Goal: Task Accomplishment & Management: Complete application form

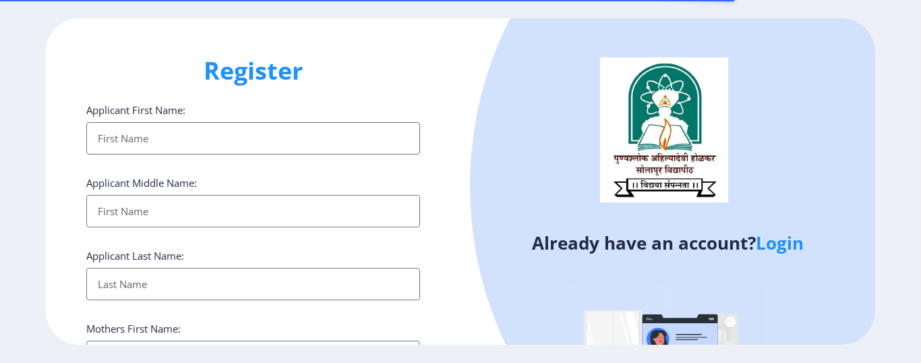
select select
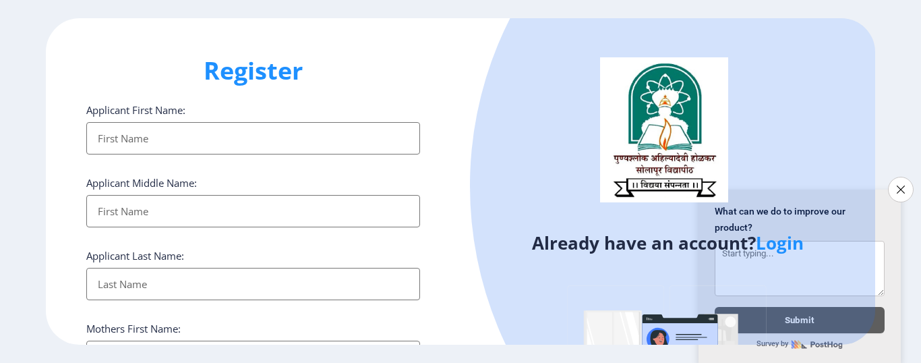
click at [574, 246] on h4 "Already have an account? Login" at bounding box center [667, 243] width 394 height 22
click at [897, 185] on icon "Close survey" at bounding box center [900, 189] width 9 height 9
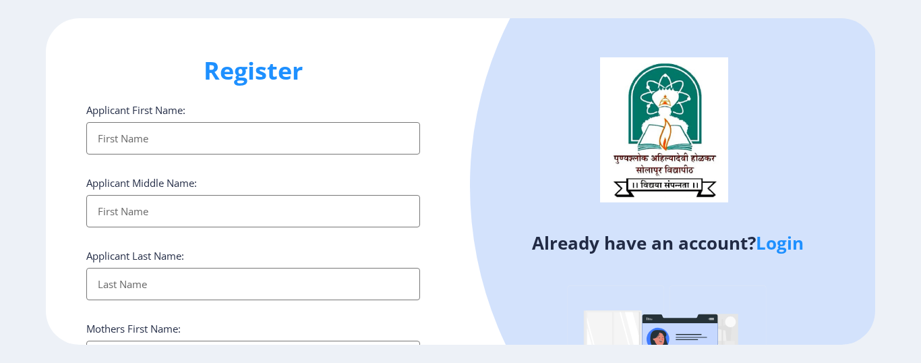
click at [484, 220] on div at bounding box center [838, 185] width 737 height 737
click at [783, 250] on link "Login" at bounding box center [780, 243] width 48 height 24
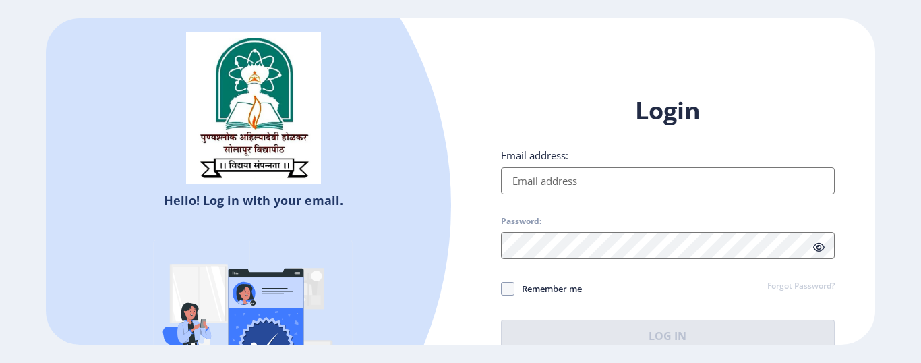
click at [576, 181] on input "Email address:" at bounding box center [668, 180] width 334 height 27
type input "[EMAIL_ADDRESS][DOMAIN_NAME]"
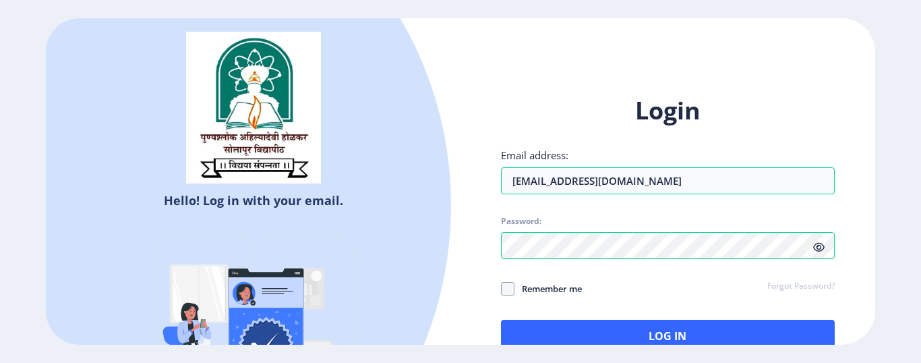
click at [822, 246] on icon at bounding box center [818, 247] width 11 height 10
click at [507, 292] on span at bounding box center [507, 288] width 13 height 13
click at [501, 289] on input "Remember me" at bounding box center [501, 288] width 1 height 1
checkbox input "true"
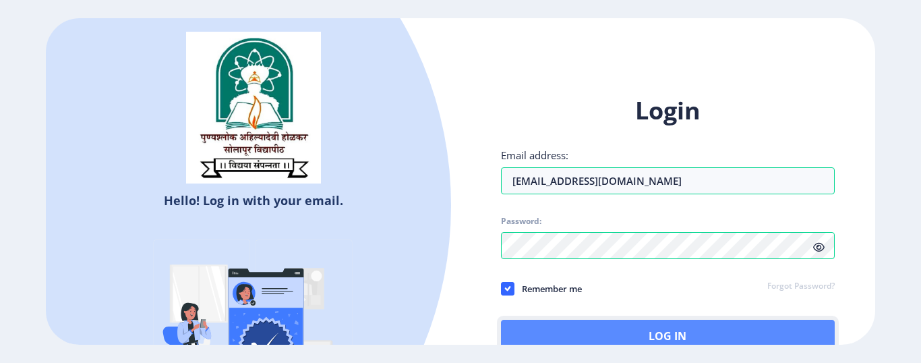
click at [628, 332] on button "Log In" at bounding box center [668, 335] width 334 height 32
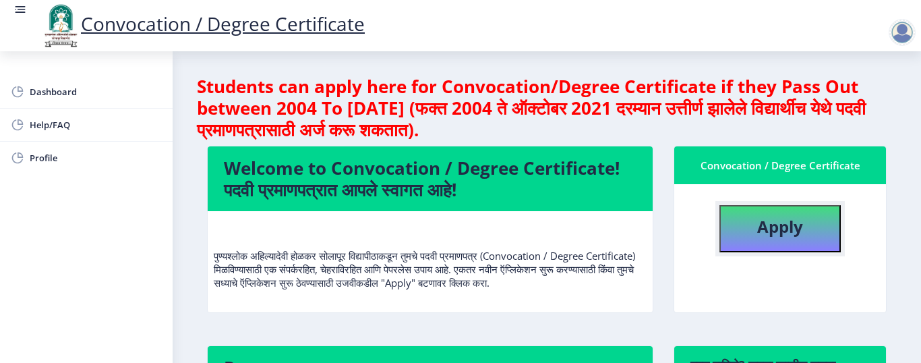
click at [775, 229] on b "Apply" at bounding box center [780, 226] width 46 height 22
select select
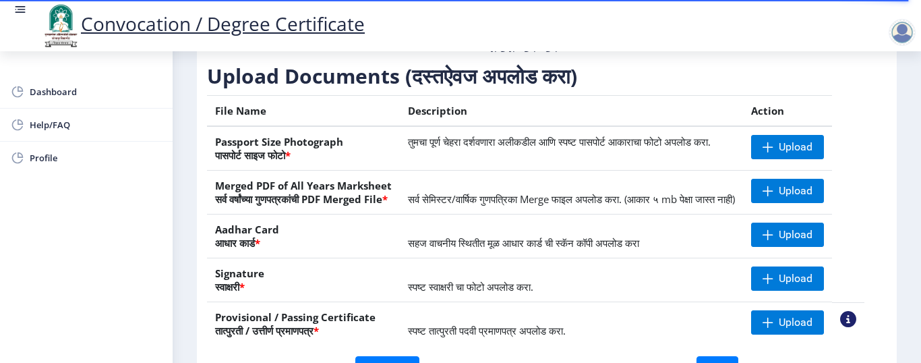
scroll to position [204, 0]
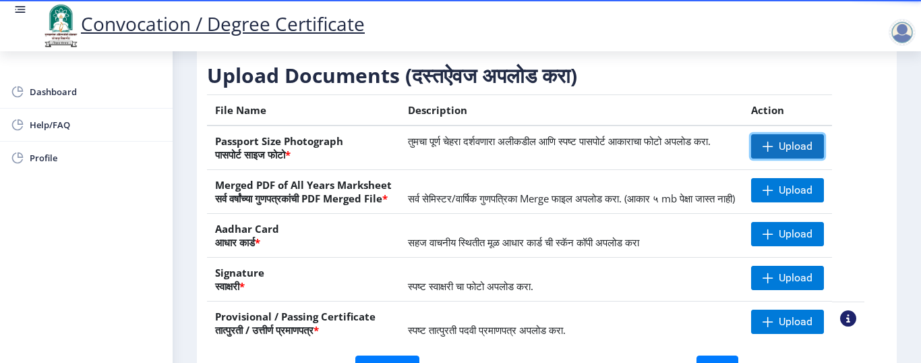
click at [810, 158] on span "Upload" at bounding box center [787, 146] width 73 height 24
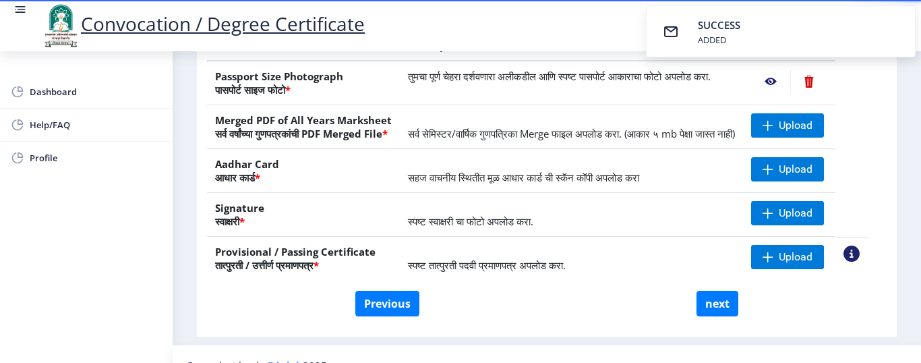
scroll to position [269, 0]
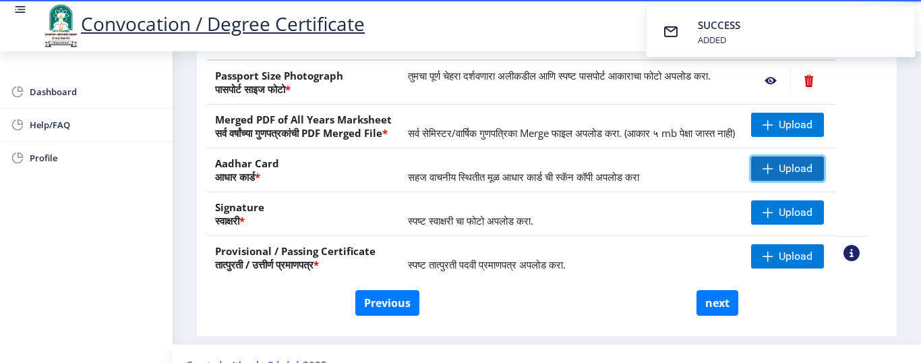
click at [794, 175] on span "Upload" at bounding box center [796, 168] width 34 height 13
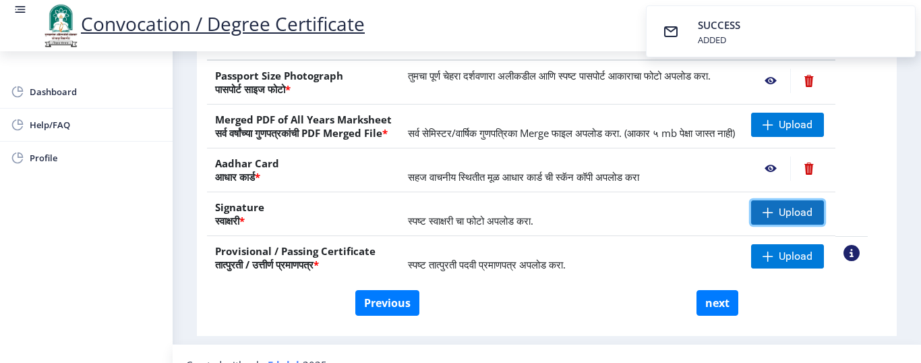
click at [802, 219] on span "Upload" at bounding box center [796, 212] width 34 height 13
click at [793, 224] on span "Upload" at bounding box center [787, 212] width 73 height 24
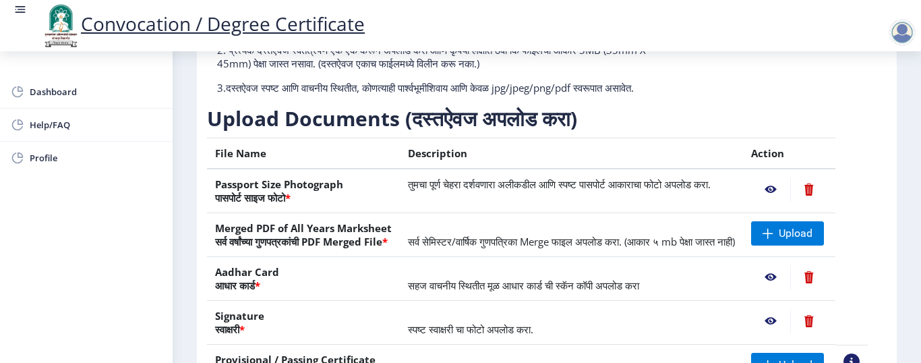
scroll to position [291, 0]
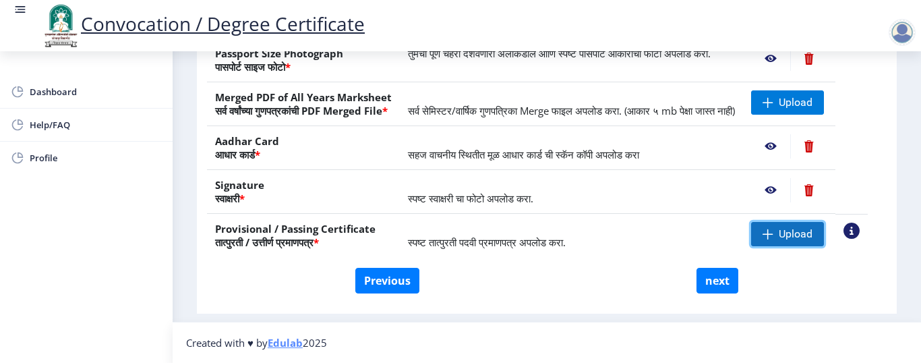
click at [792, 246] on span "Upload" at bounding box center [787, 234] width 73 height 24
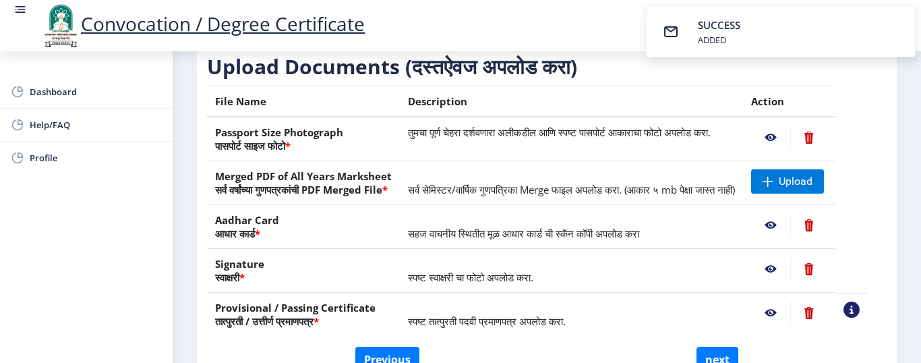
scroll to position [212, 0]
click at [773, 187] on span at bounding box center [767, 182] width 11 height 11
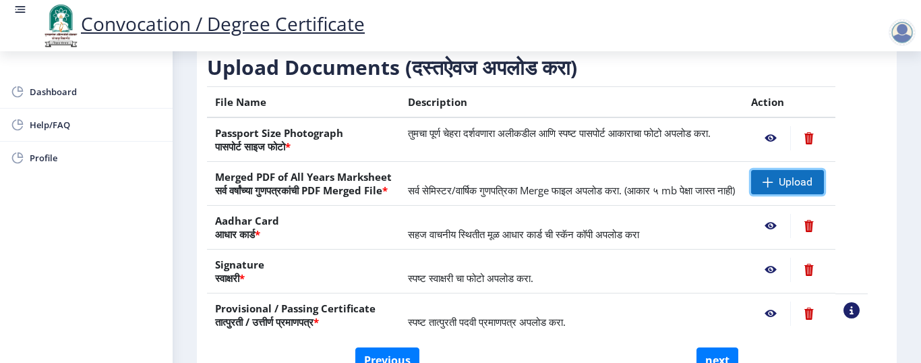
click at [809, 189] on span "Upload" at bounding box center [796, 181] width 34 height 13
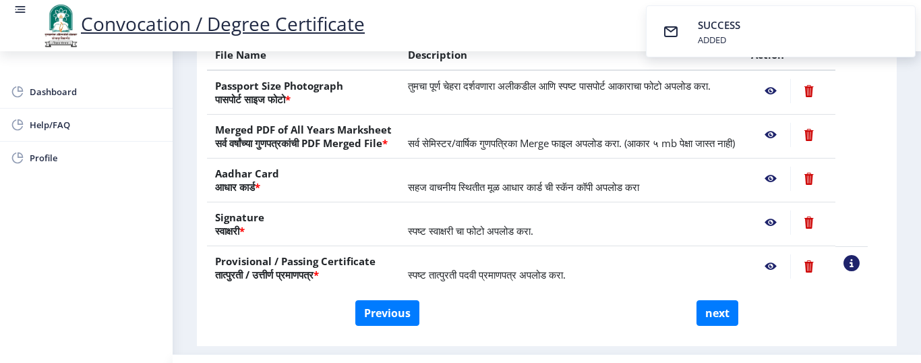
scroll to position [279, 0]
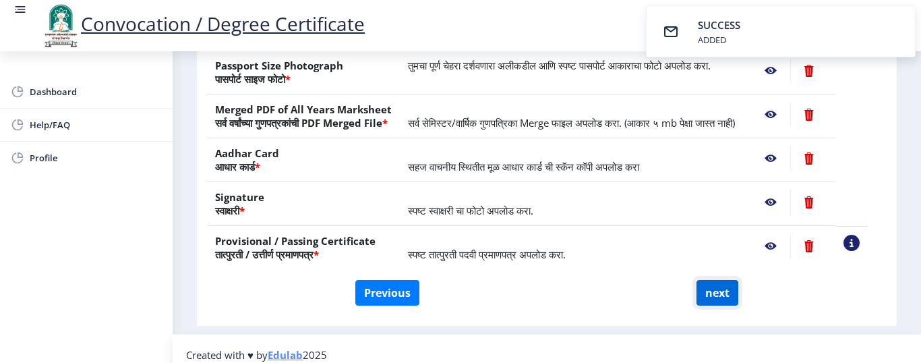
click at [712, 305] on button "next" at bounding box center [717, 293] width 42 height 26
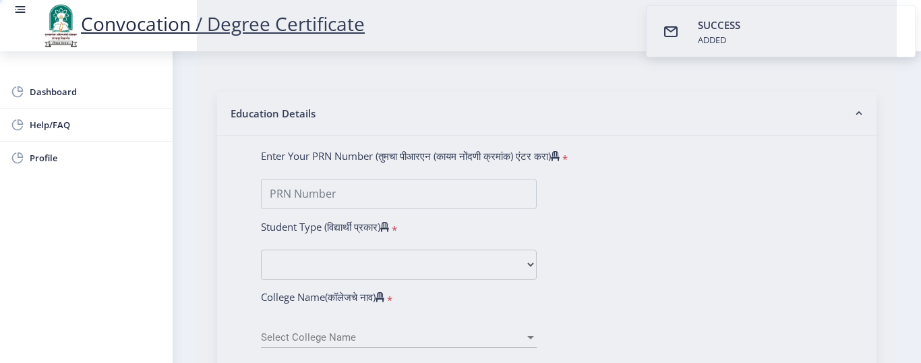
select select
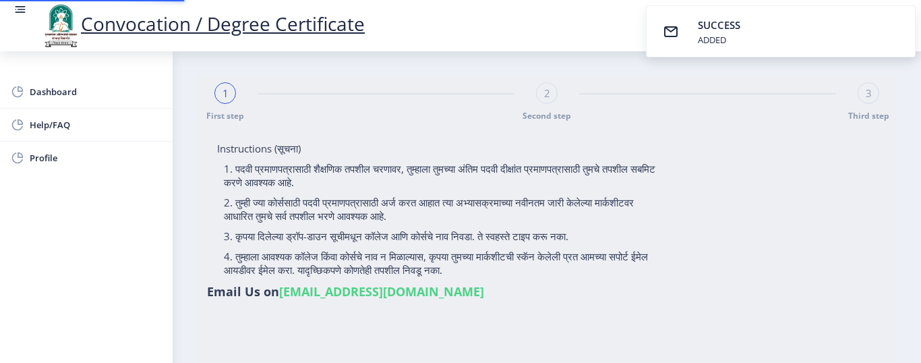
select select
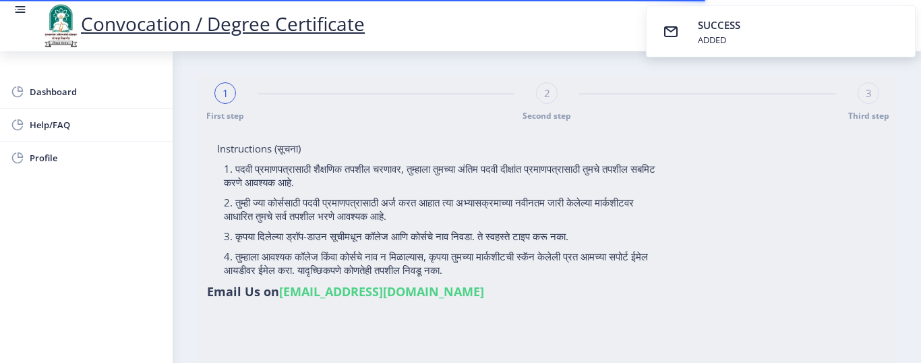
type input "SHAIKH SAMIR PAIGAMBAR"
type input "HASINA"
type input "1100007922"
select select "Regular"
select select "2015"
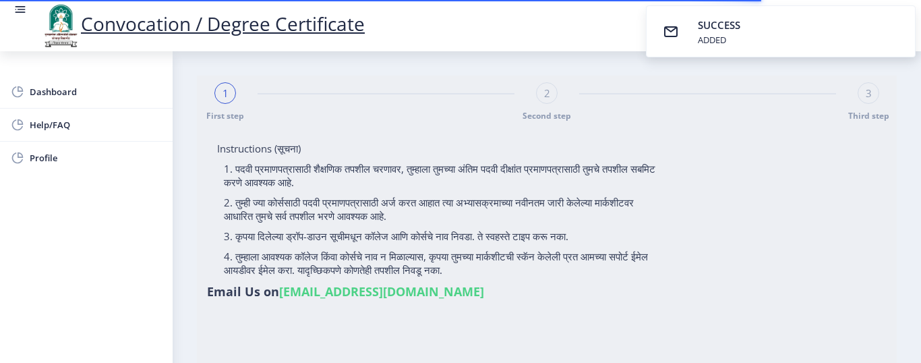
select select "April"
select select "FIRST CLASS WITH DISTINCTION"
type input "843720"
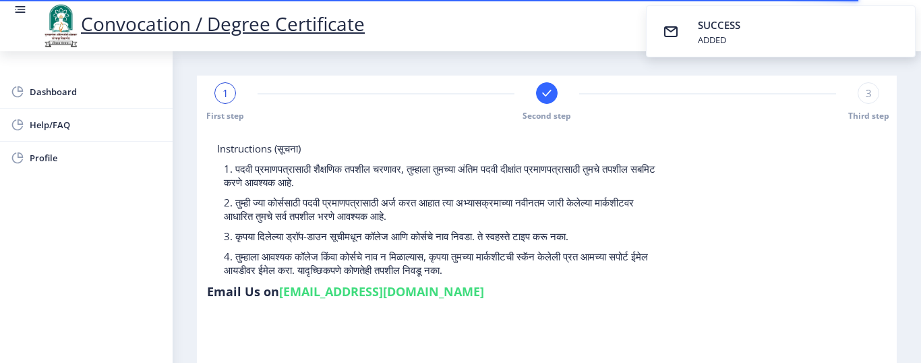
select select
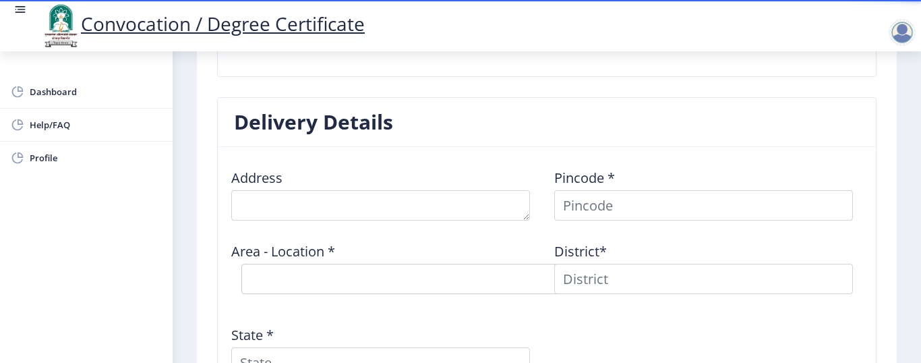
scroll to position [1014, 0]
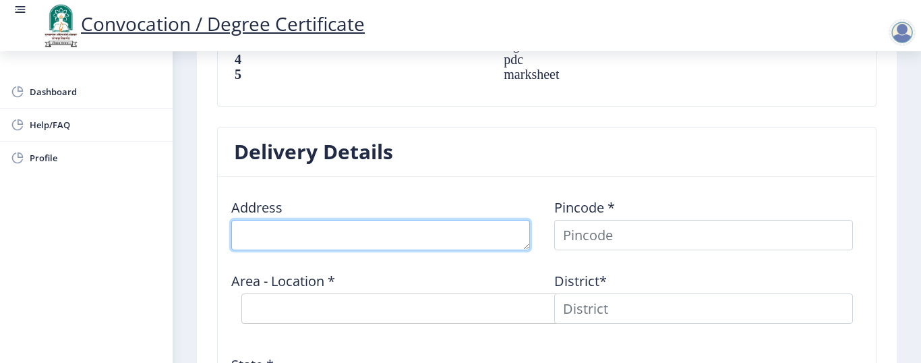
click at [398, 220] on textarea at bounding box center [380, 235] width 299 height 30
click at [283, 222] on textarea at bounding box center [380, 235] width 299 height 30
click at [406, 220] on textarea at bounding box center [380, 235] width 299 height 30
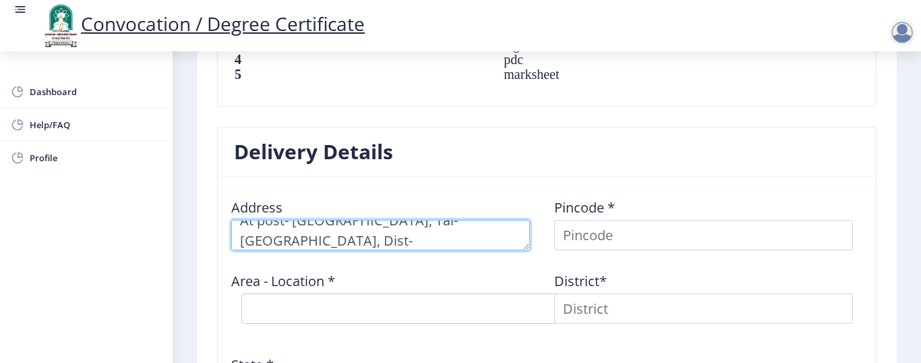
type textarea "At post- Mundhewadi, Tal- Pandharpur, Dist- Solapur"
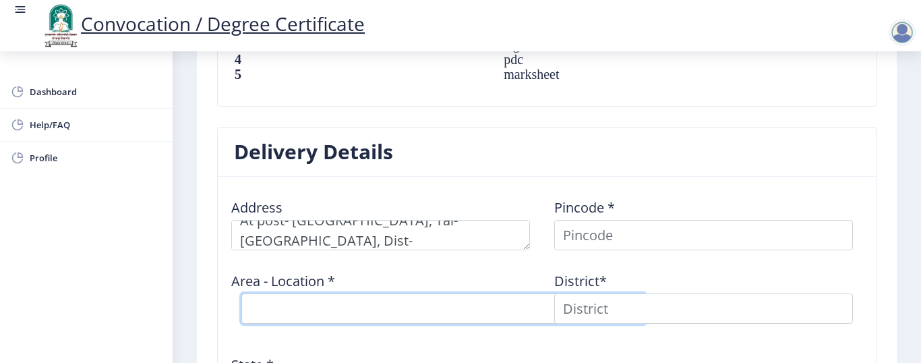
click at [352, 293] on select "Select Area Location" at bounding box center [443, 308] width 404 height 30
click at [317, 295] on select "Select Area Location" at bounding box center [443, 308] width 404 height 30
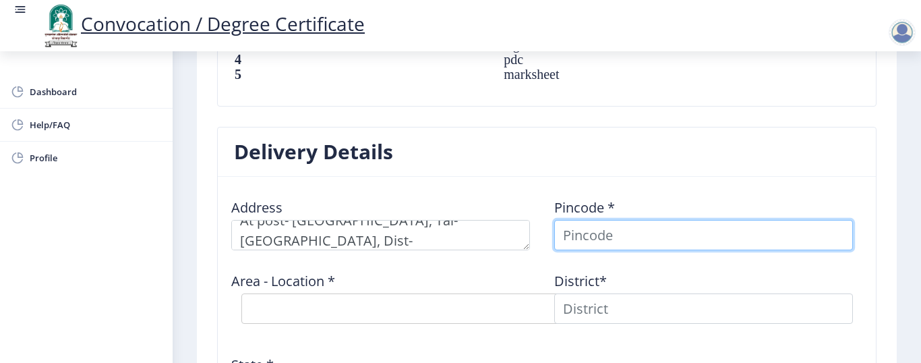
click at [627, 227] on input at bounding box center [703, 235] width 299 height 30
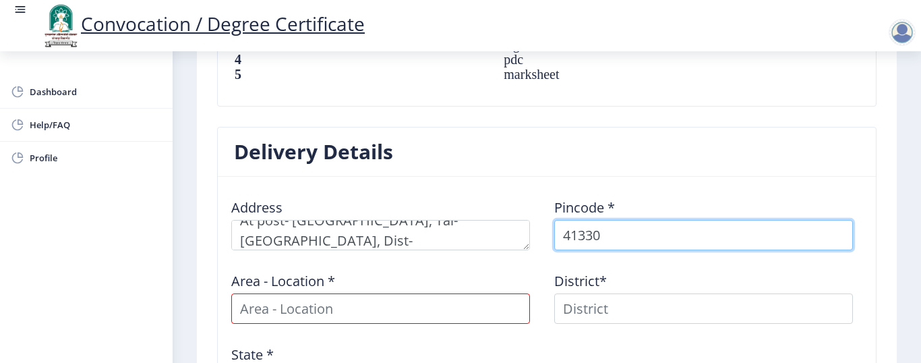
type input "413304"
select select
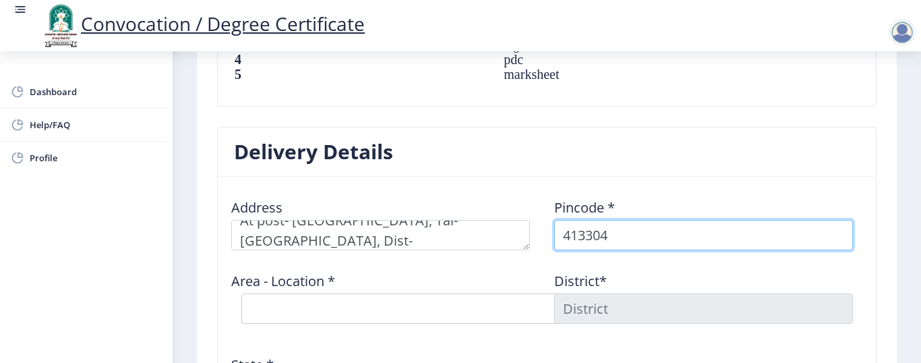
type input "413304"
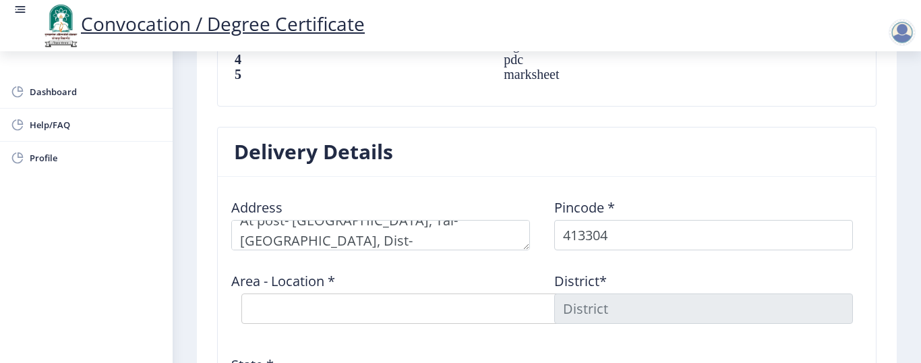
click at [604, 293] on input at bounding box center [703, 308] width 299 height 30
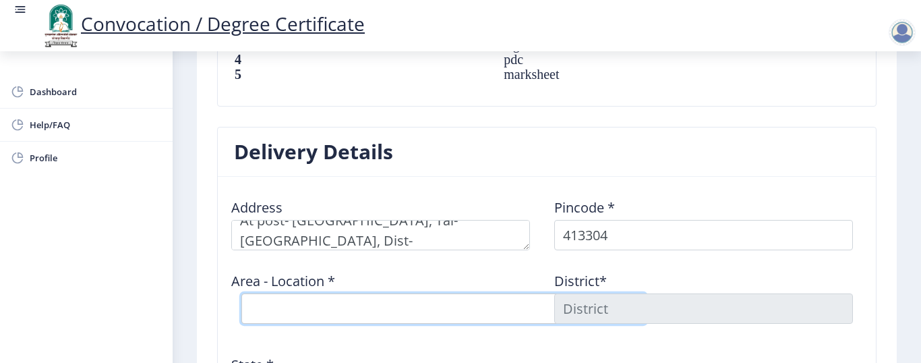
click at [503, 293] on select "Select Area Location Adhiv BO Ambe B.O Anawali B.O Babhulgaon B.O Bhandishegaon…" at bounding box center [443, 308] width 404 height 30
select select "16: Object"
click at [241, 293] on select "Select Area Location Adhiv BO Ambe B.O Anawali B.O Babhulgaon B.O Bhandishegaon…" at bounding box center [443, 308] width 404 height 30
type input "SOLAPUR"
type input "Maharashtra"
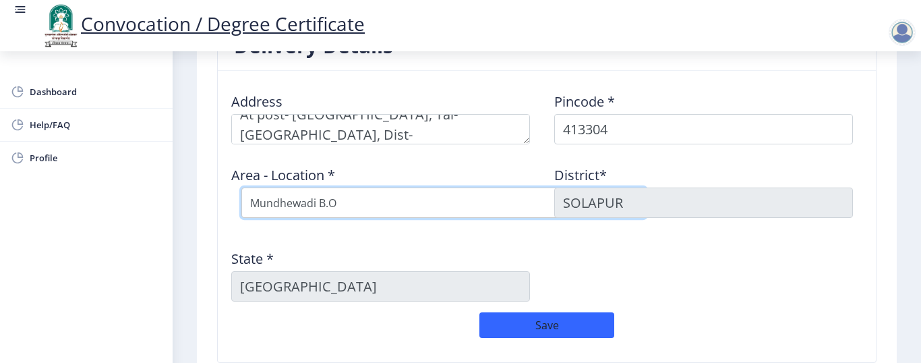
scroll to position [1120, 0]
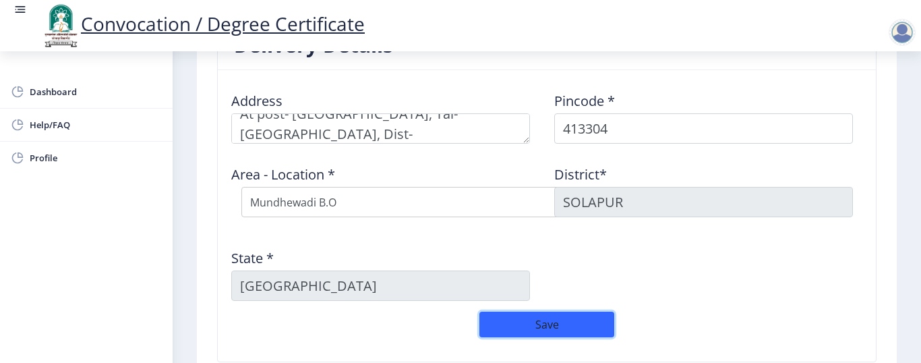
click at [560, 311] on button "Save" at bounding box center [546, 324] width 135 height 26
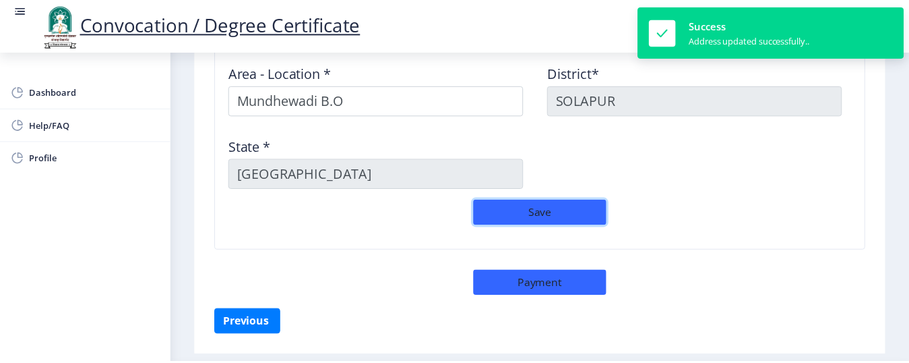
scroll to position [1223, 0]
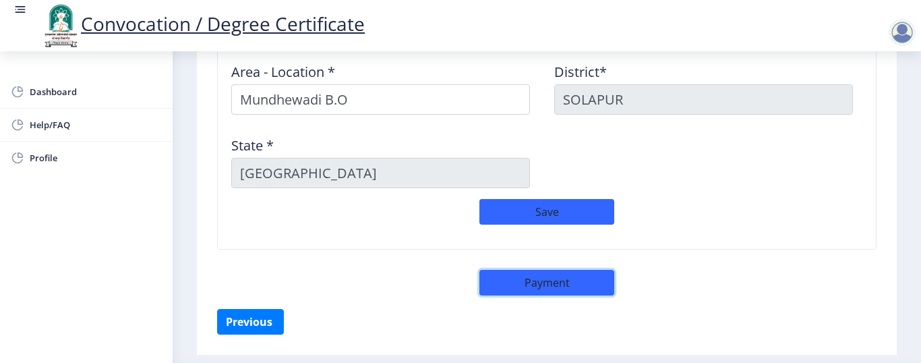
click at [545, 272] on button "Payment" at bounding box center [546, 283] width 135 height 26
select select "sealed"
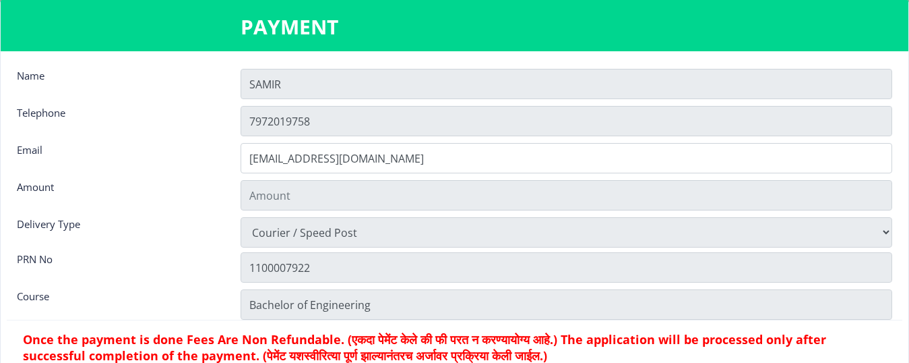
type input "2885"
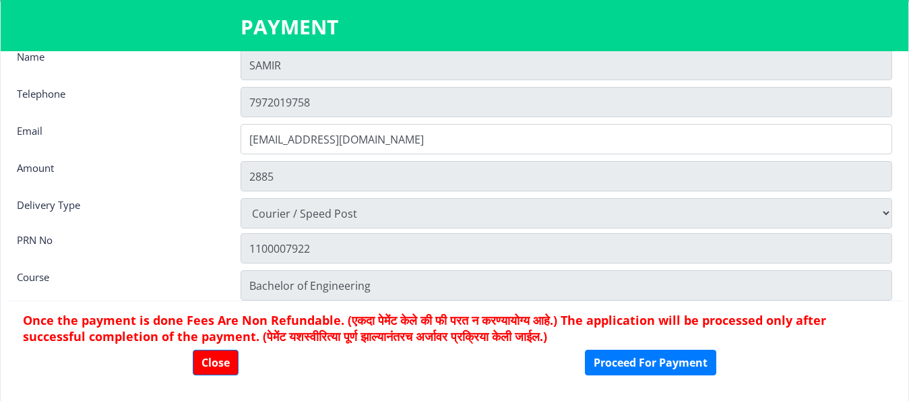
scroll to position [1212, 0]
click at [688, 362] on button "Proceed For Payment" at bounding box center [650, 363] width 131 height 26
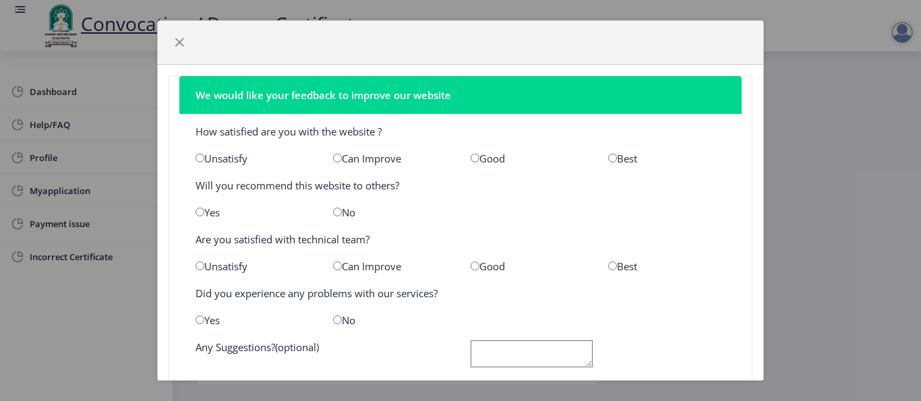
click at [608, 156] on input "radio" at bounding box center [612, 158] width 9 height 9
radio input "true"
click at [205, 211] on div "Yes" at bounding box center [254, 212] width 138 height 13
click at [199, 212] on input "radio" at bounding box center [199, 212] width 9 height 9
radio input "true"
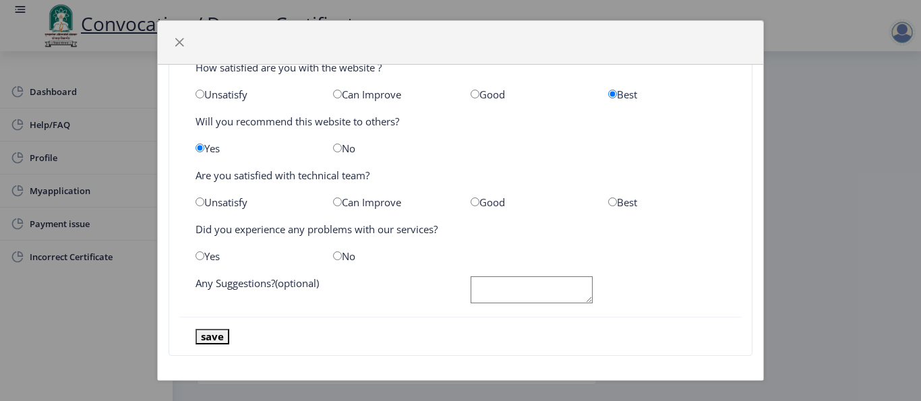
scroll to position [65, 0]
click at [608, 202] on input "radio" at bounding box center [612, 201] width 9 height 9
radio input "true"
click at [337, 255] on input "radio" at bounding box center [337, 255] width 9 height 9
radio input "true"
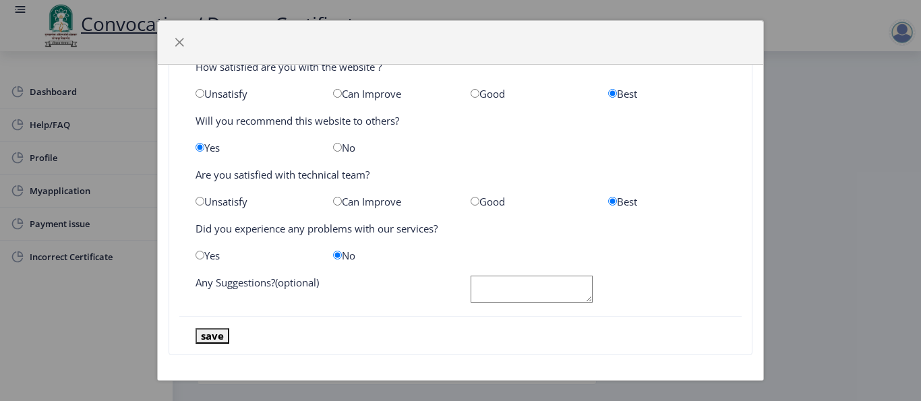
click at [504, 291] on textarea at bounding box center [531, 290] width 122 height 28
type textarea "e"
type textarea "very nice expirence"
click at [218, 331] on button "save" at bounding box center [212, 336] width 34 height 16
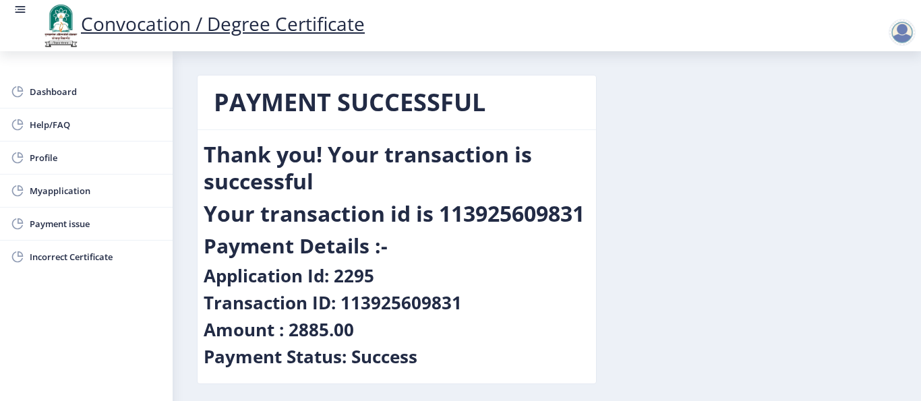
scroll to position [0, 0]
click at [80, 98] on span "Dashboard" at bounding box center [96, 92] width 132 height 16
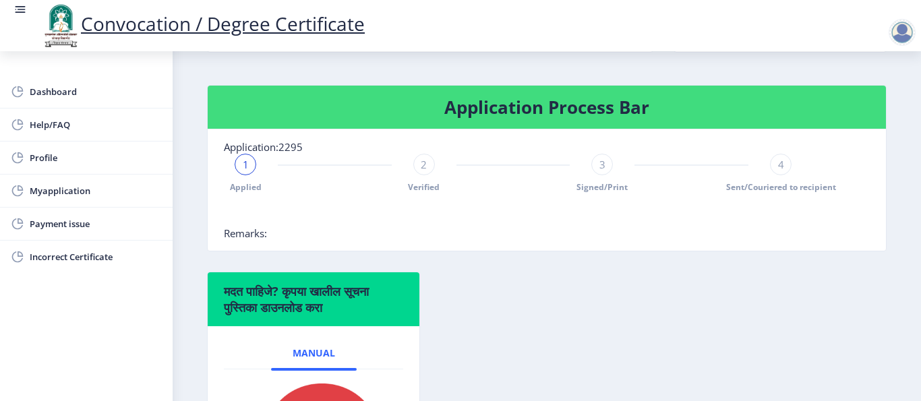
scroll to position [262, 0]
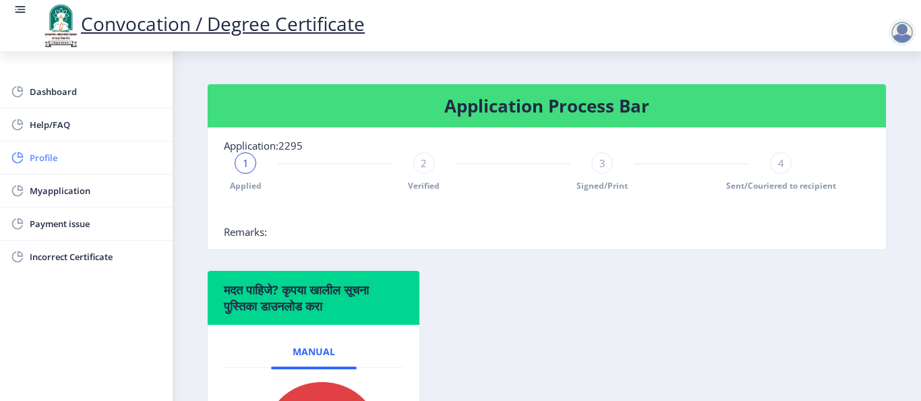
click at [49, 160] on span "Profile" at bounding box center [96, 158] width 132 height 16
select select
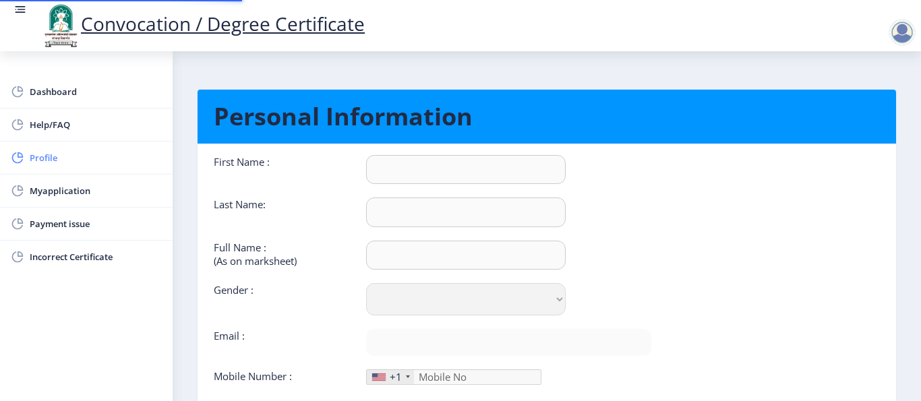
type input "SAMIR"
type input "SHAIKH"
type input "SHAIKH SAMIR PAIGAMBAR"
select select "[DEMOGRAPHIC_DATA]"
type input "samirshaikh2693@gmail.com"
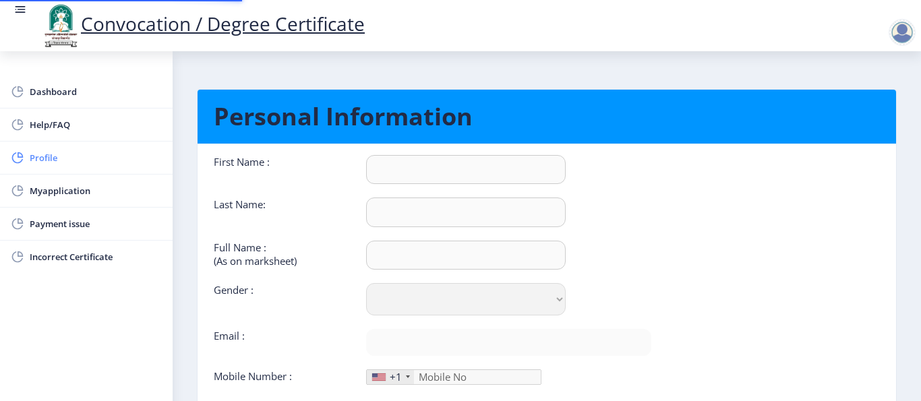
type input "7972019758"
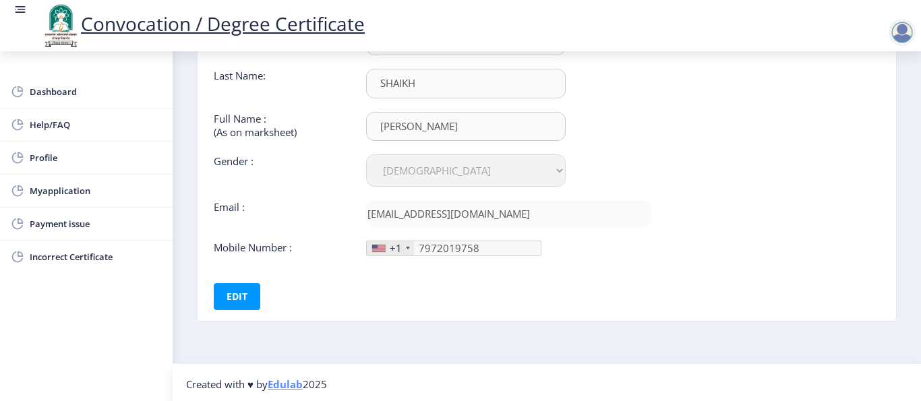
scroll to position [132, 0]
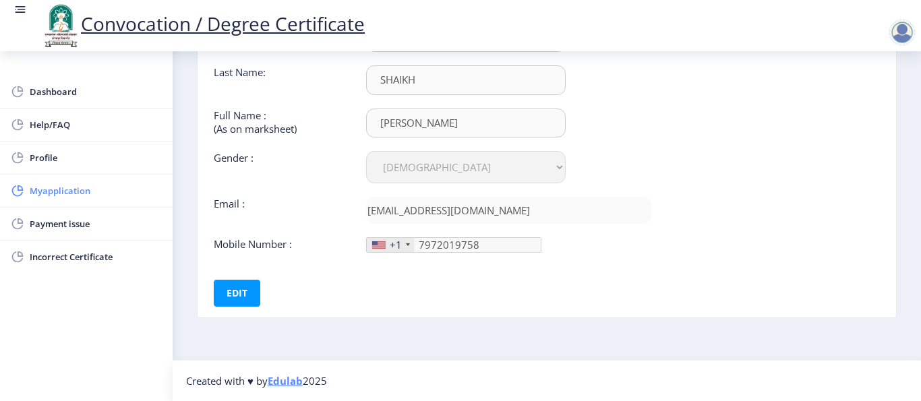
click at [67, 196] on span "Myapplication" at bounding box center [96, 191] width 132 height 16
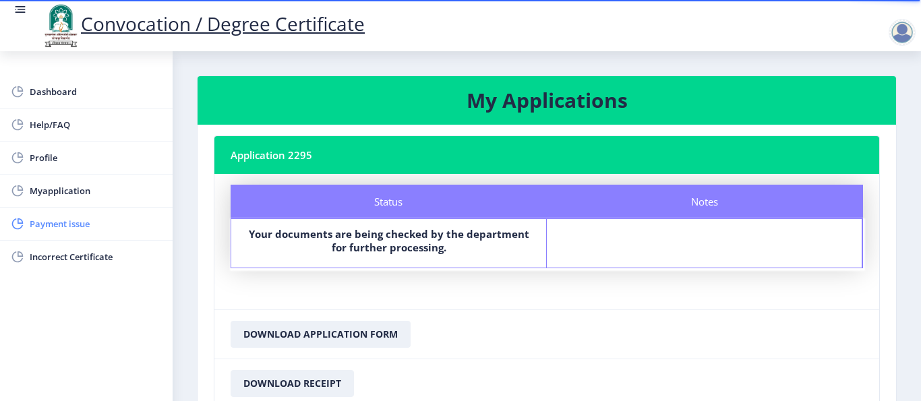
click at [90, 231] on span "Payment issue" at bounding box center [96, 224] width 132 height 16
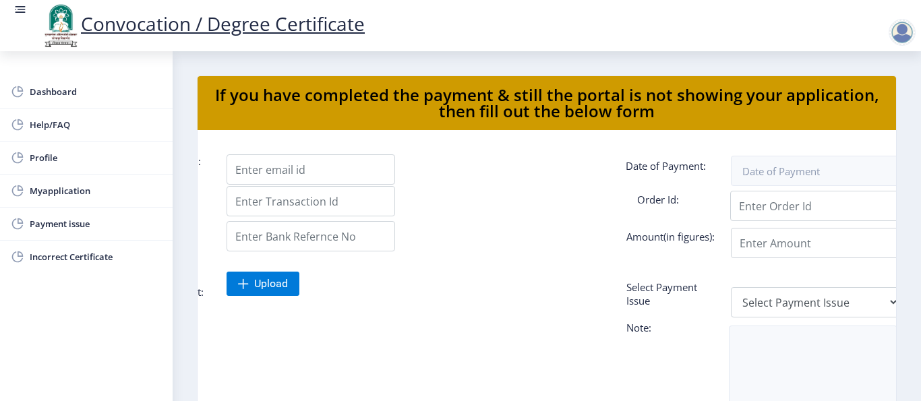
scroll to position [0, 110]
click at [86, 262] on span "Incorrect Certificate" at bounding box center [96, 257] width 132 height 16
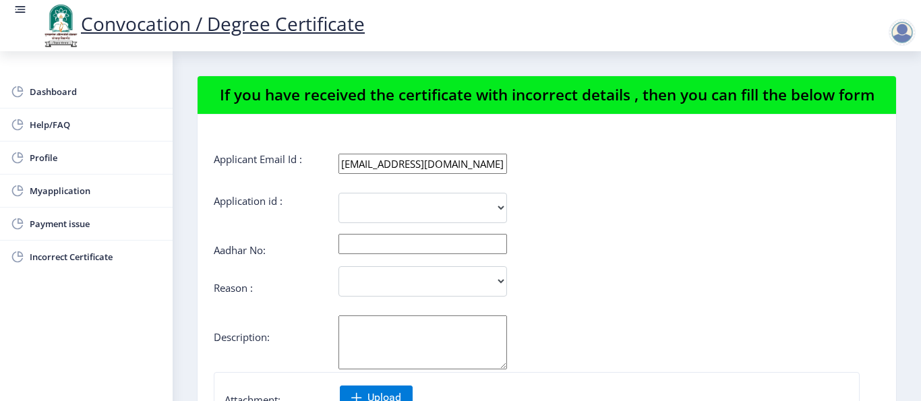
click at [650, 174] on div "samirshaikh2693@gmail.com" at bounding box center [605, 164] width 555 height 20
click at [69, 89] on span "Dashboard" at bounding box center [96, 92] width 132 height 16
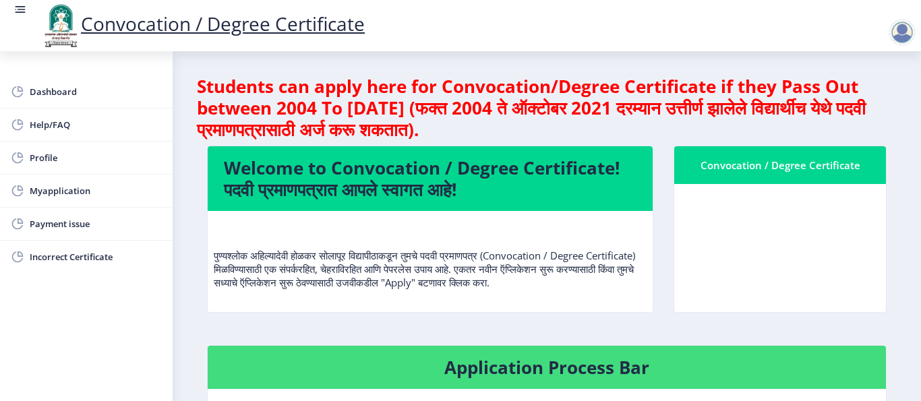
click at [727, 164] on div "Convocation / Degree Certificate" at bounding box center [779, 165] width 179 height 16
click at [482, 177] on h4 "Welcome to Convocation / Degree Certificate! पदवी प्रमाणपत्रात आपले स्वागत आहे!" at bounding box center [430, 178] width 413 height 43
click at [781, 231] on nb-card-body at bounding box center [780, 248] width 212 height 128
click at [770, 167] on div "Convocation / Degree Certificate" at bounding box center [779, 165] width 179 height 16
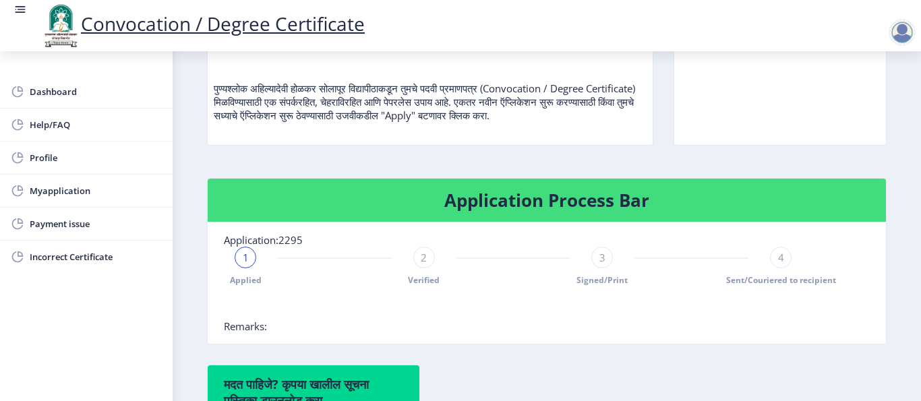
scroll to position [169, 0]
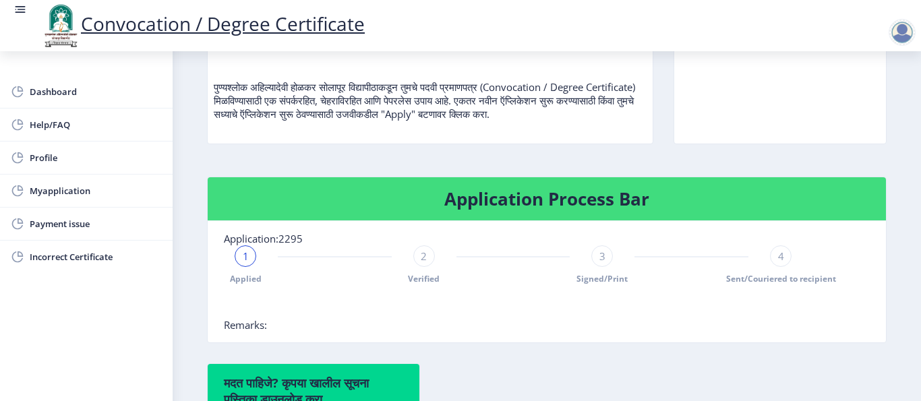
click at [905, 32] on div at bounding box center [901, 32] width 27 height 27
click at [756, 102] on nb-card-body at bounding box center [780, 80] width 212 height 128
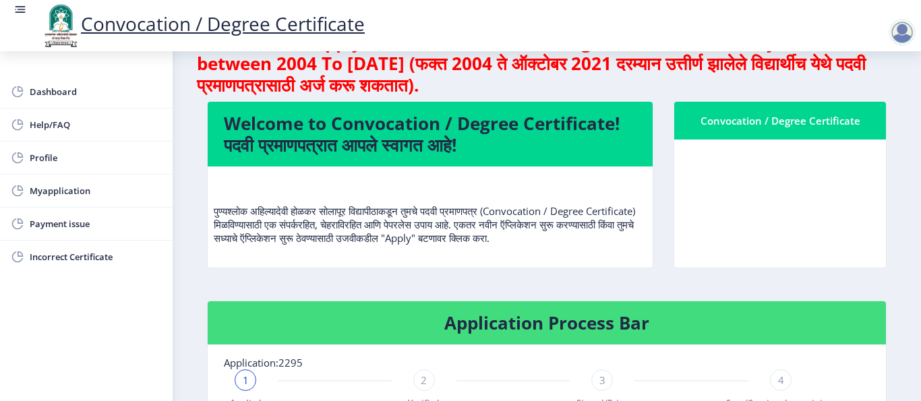
scroll to position [32, 0]
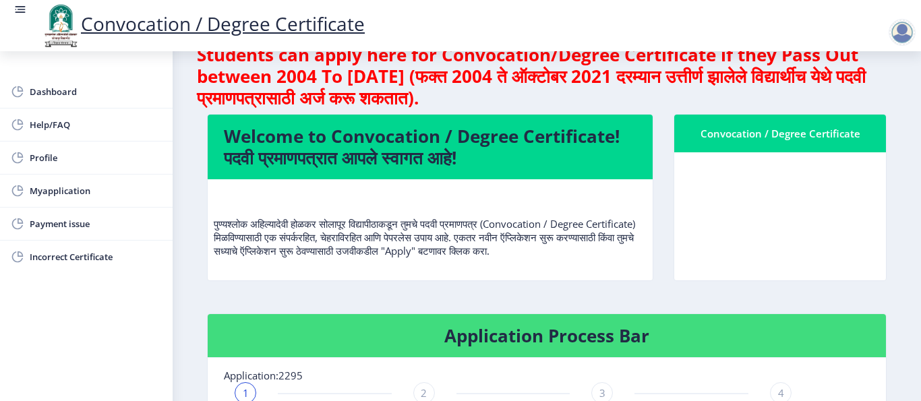
click at [768, 133] on div "Convocation / Degree Certificate" at bounding box center [779, 133] width 179 height 16
click at [756, 214] on nb-card-body at bounding box center [780, 216] width 212 height 128
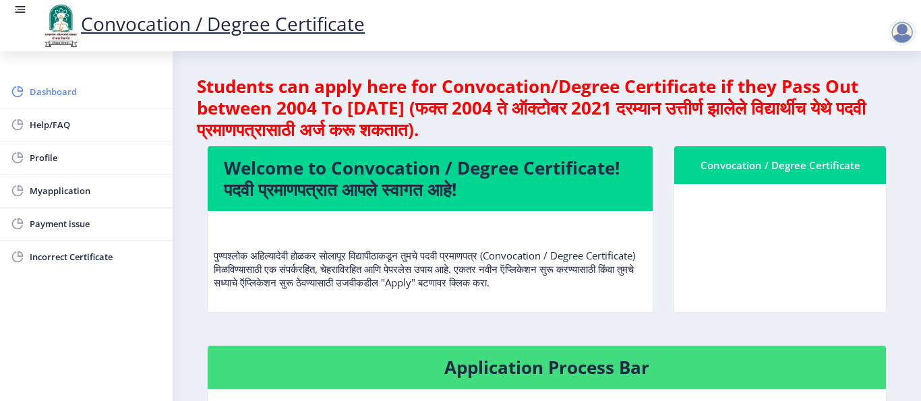
click at [83, 93] on span "Dashboard" at bounding box center [96, 92] width 132 height 16
click at [57, 90] on span "Dashboard" at bounding box center [96, 92] width 132 height 16
click at [16, 5] on rect at bounding box center [19, 9] width 13 height 13
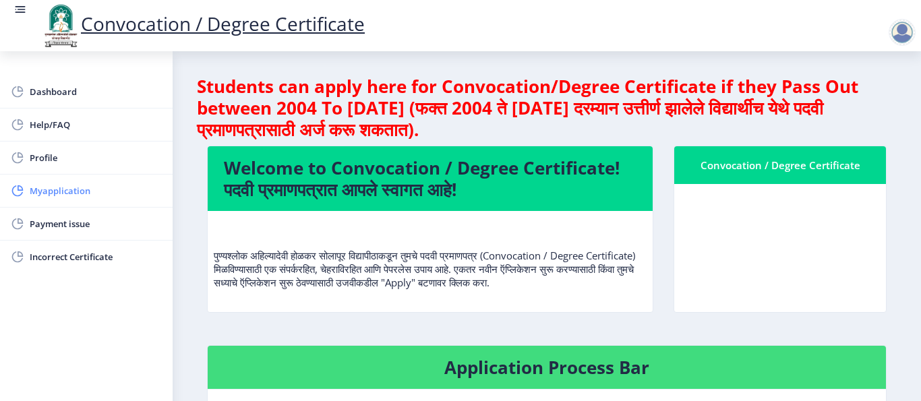
click at [64, 191] on span "Myapplication" at bounding box center [96, 191] width 132 height 16
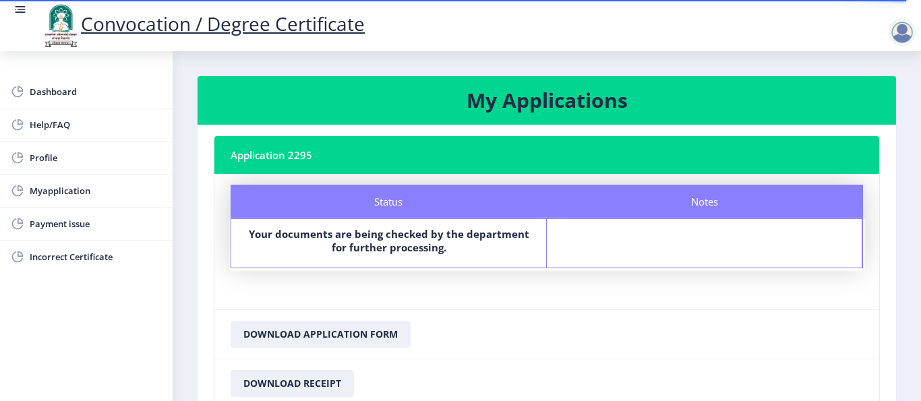
click at [909, 34] on div at bounding box center [901, 32] width 27 height 27
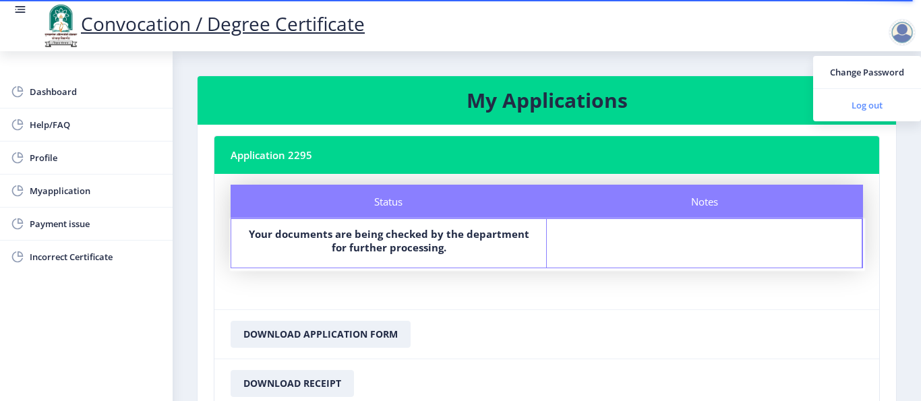
click at [884, 110] on span "Log out" at bounding box center [867, 105] width 86 height 16
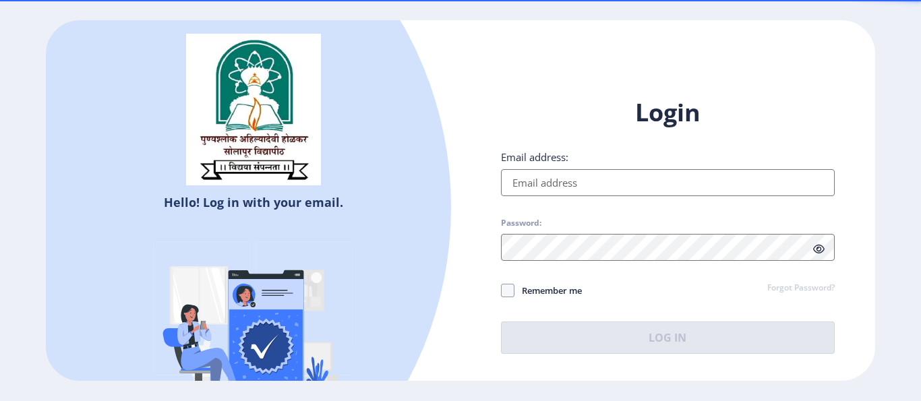
type input "[EMAIL_ADDRESS][DOMAIN_NAME]"
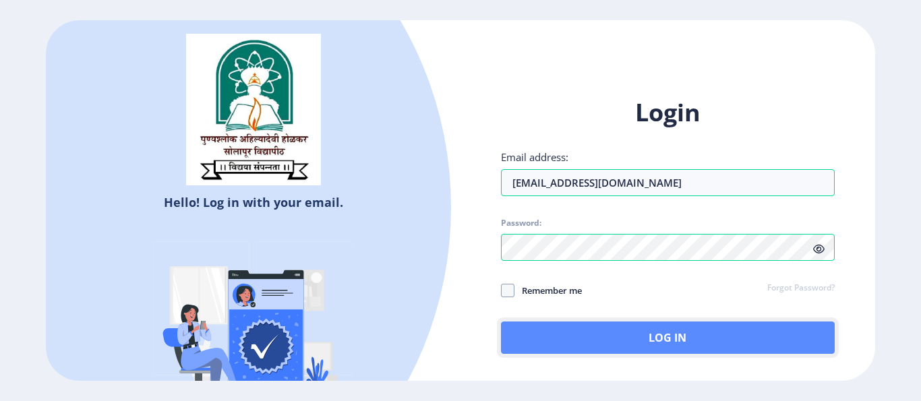
click at [636, 336] on button "Log In" at bounding box center [668, 338] width 334 height 32
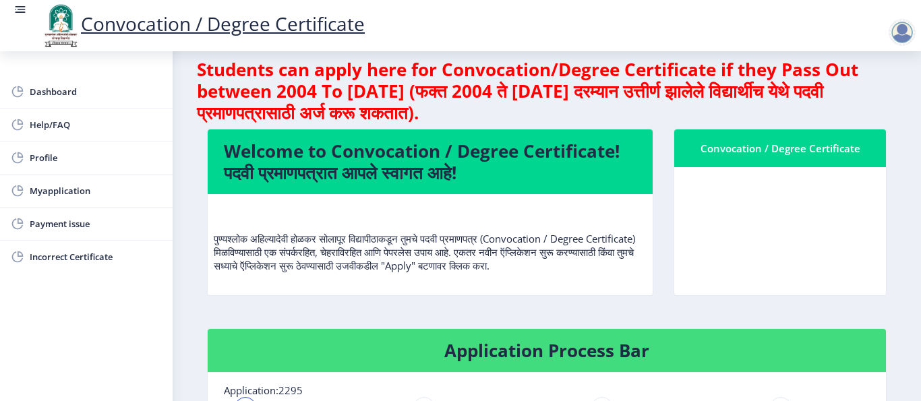
scroll to position [15, 0]
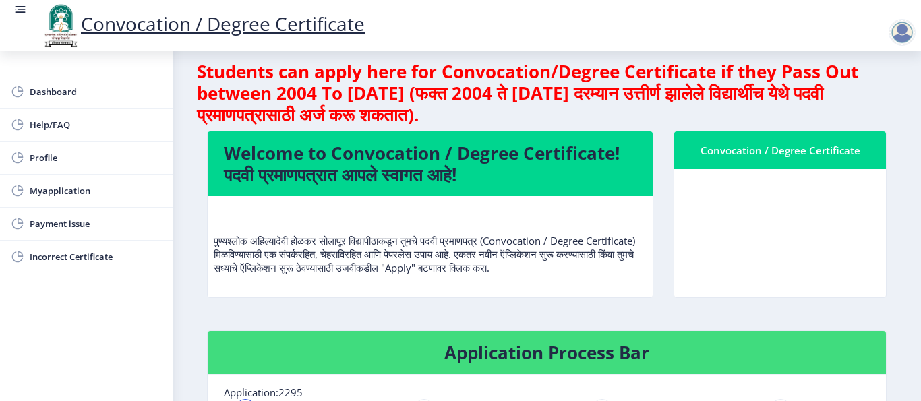
click at [740, 215] on nb-card-body at bounding box center [780, 233] width 212 height 128
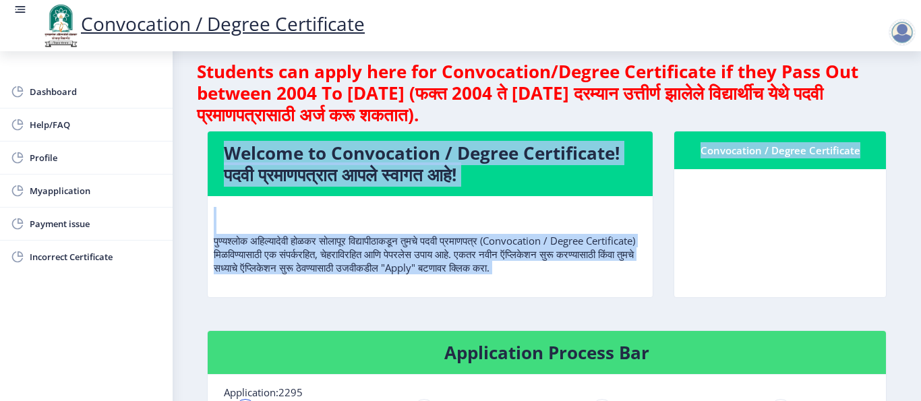
click at [740, 215] on nb-card-body at bounding box center [780, 233] width 212 height 128
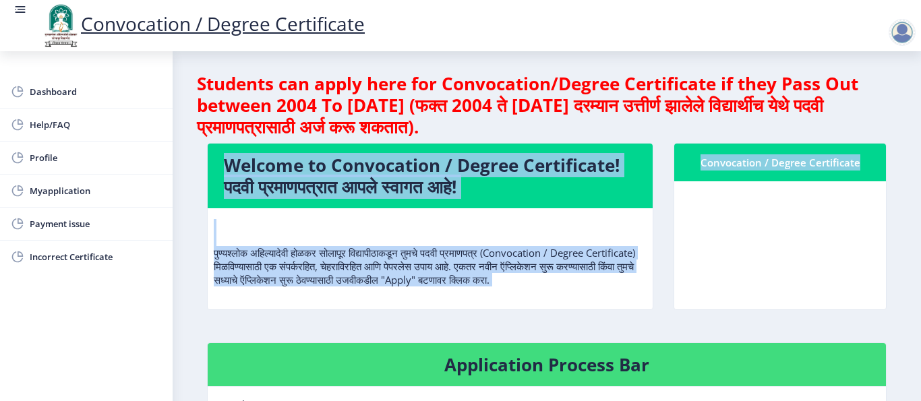
scroll to position [0, 0]
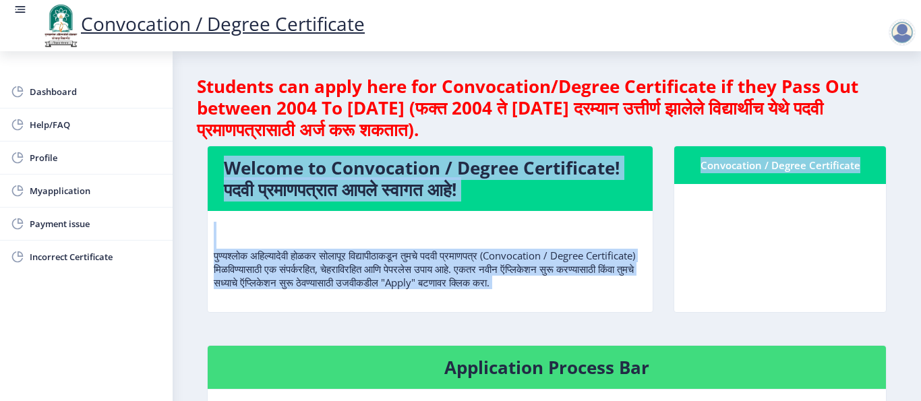
click at [22, 10] on rect at bounding box center [22, 9] width 8 height 1
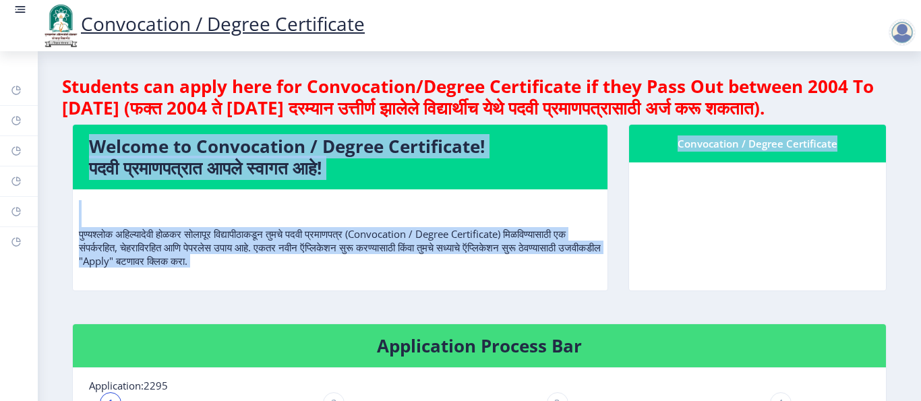
click at [22, 10] on rect at bounding box center [22, 9] width 8 height 1
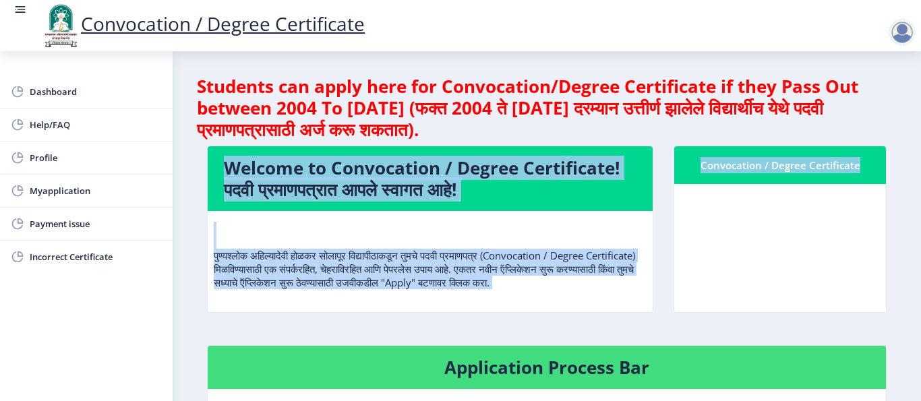
click at [183, 26] on link "Convocation / Degree Certificate" at bounding box center [202, 24] width 324 height 26
click at [251, 31] on link "Convocation / Degree Certificate" at bounding box center [202, 24] width 324 height 26
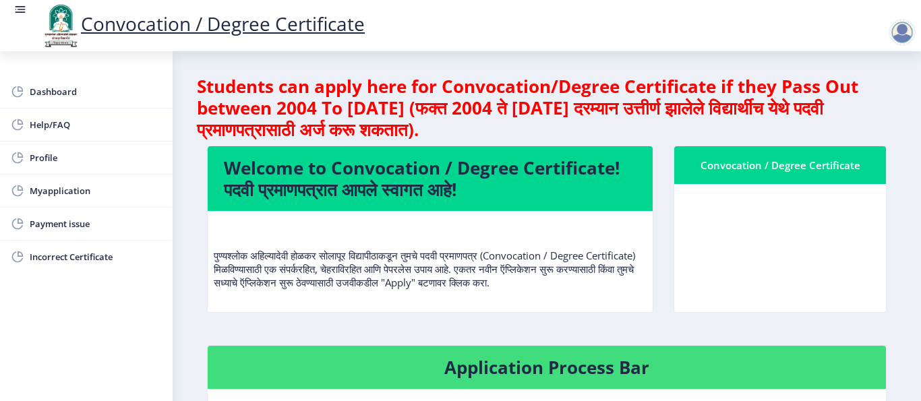
click at [733, 166] on div "Convocation / Degree Certificate" at bounding box center [779, 165] width 179 height 16
click at [808, 167] on div "Convocation / Degree Certificate" at bounding box center [779, 165] width 179 height 16
click at [553, 177] on h4 "Welcome to Convocation / Degree Certificate! पदवी प्रमाणपत्रात आपले स्वागत आहे!" at bounding box center [430, 178] width 413 height 43
click at [892, 32] on div at bounding box center [901, 32] width 27 height 27
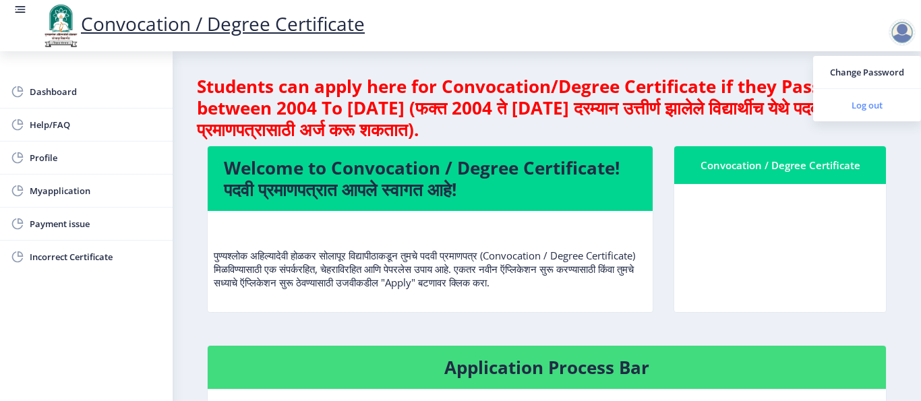
click at [884, 106] on span "Log out" at bounding box center [867, 105] width 86 height 16
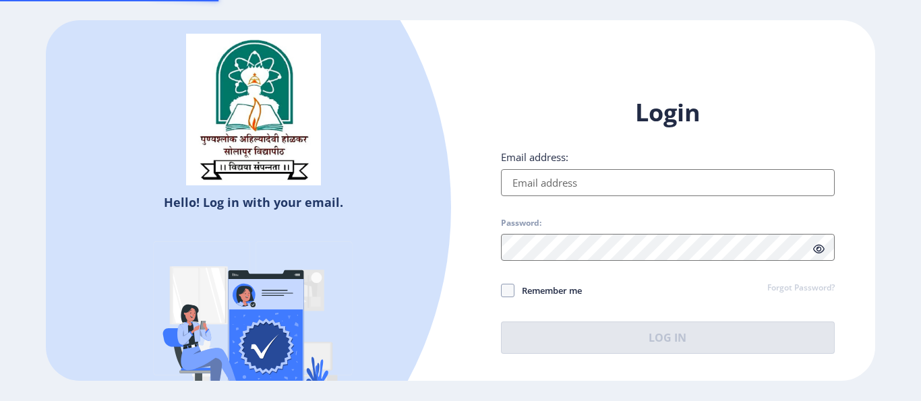
type input "samirshaikh2693@gmail.com"
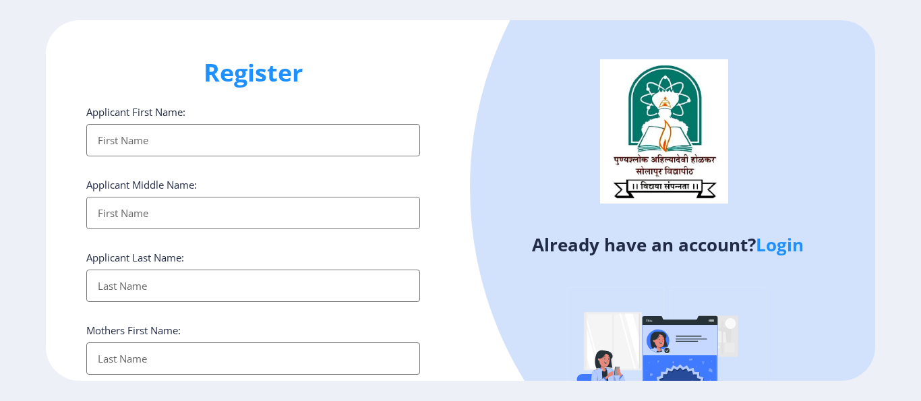
select select
click at [493, 198] on div at bounding box center [838, 187] width 737 height 737
